Goal: Transaction & Acquisition: Obtain resource

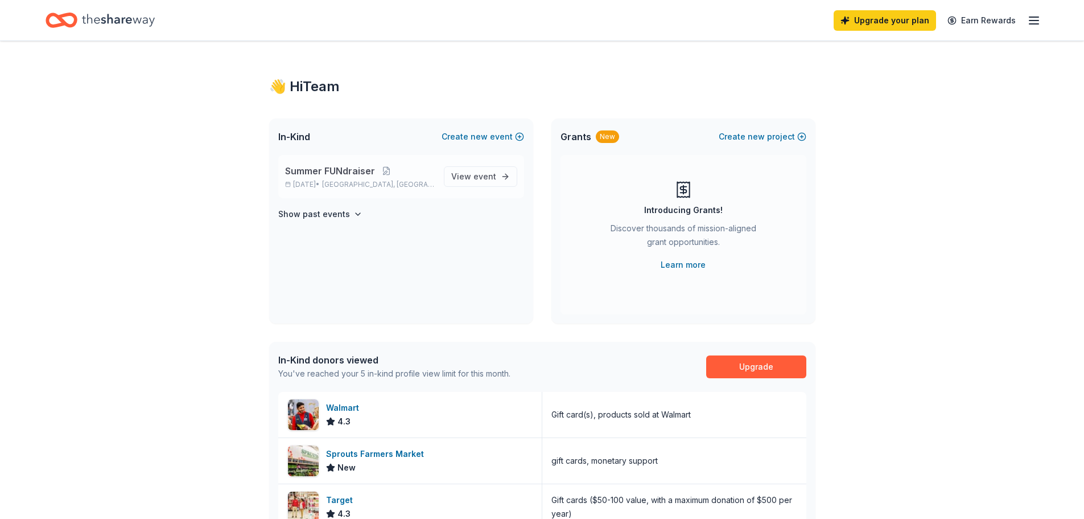
click at [404, 183] on p "Nov 14, 2025 • Austin, TX" at bounding box center [360, 184] width 150 height 9
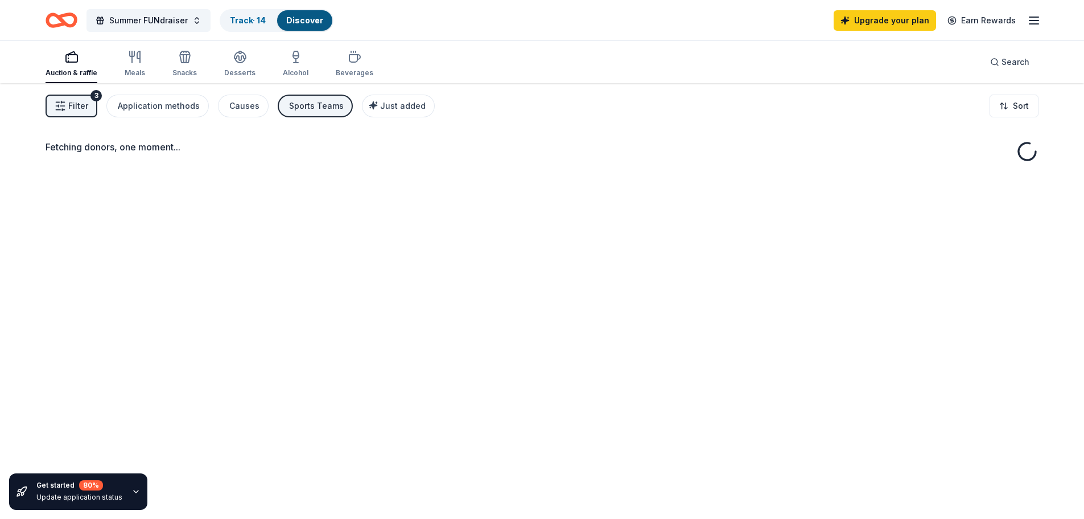
click at [498, 173] on div "Fetching donors, one moment..." at bounding box center [542, 342] width 1084 height 519
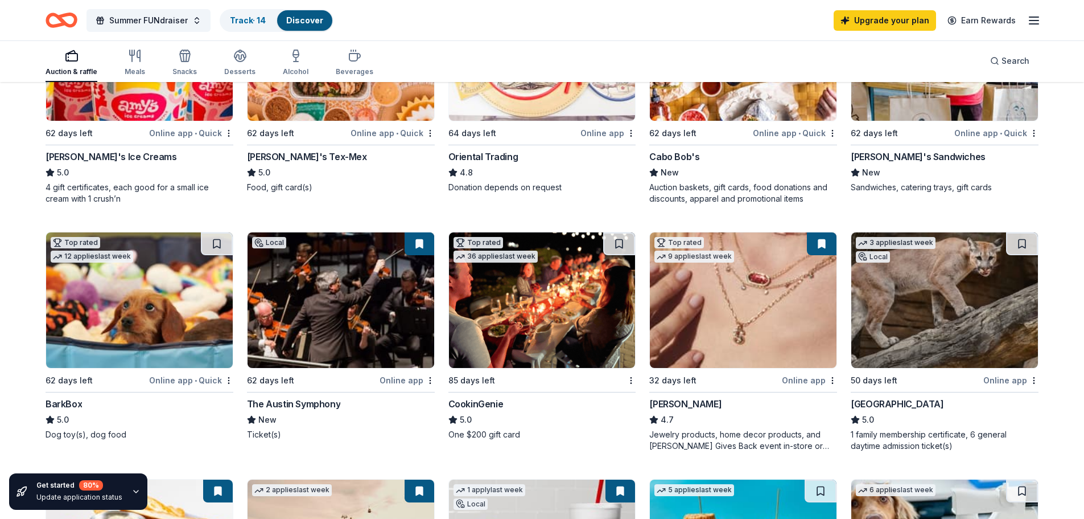
scroll to position [342, 0]
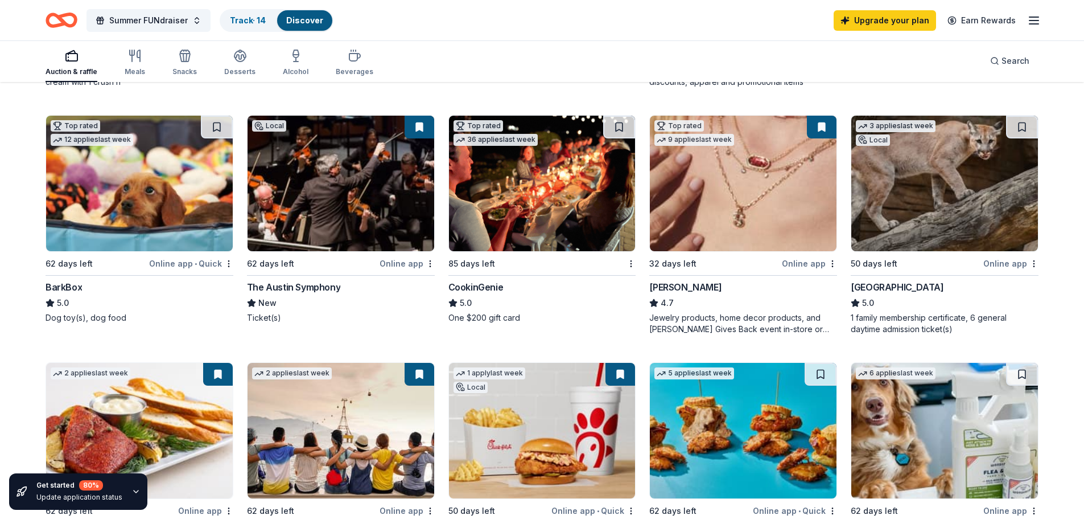
click at [713, 229] on img at bounding box center [743, 183] width 187 height 135
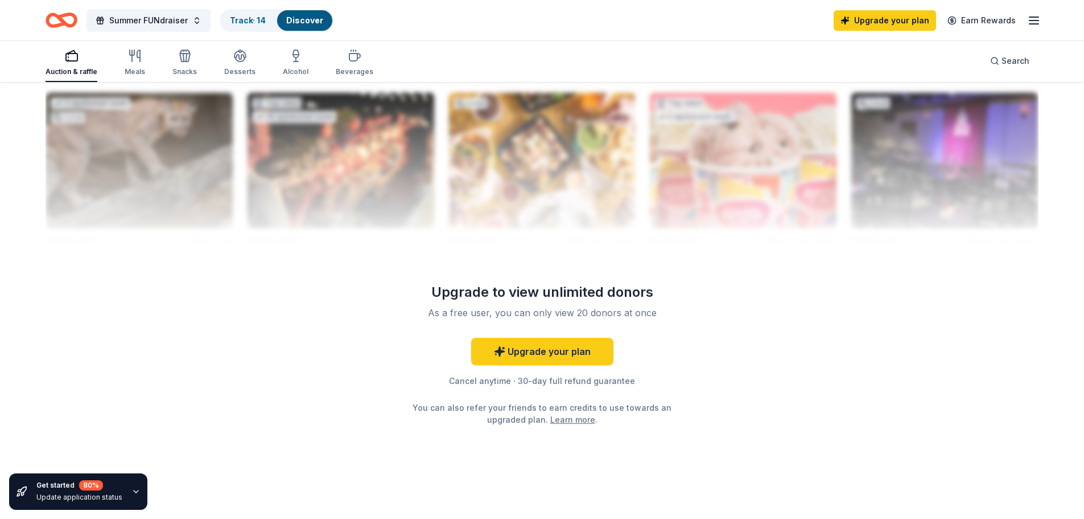
scroll to position [1136, 0]
